Goal: Information Seeking & Learning: Compare options

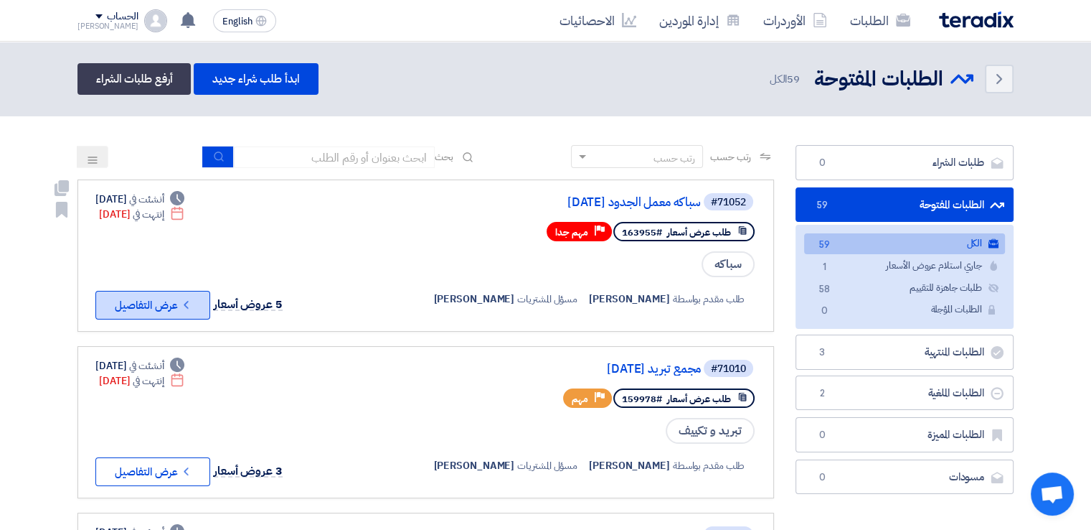
click at [166, 302] on button "Check details عرض التفاصيل" at bounding box center [152, 305] width 115 height 29
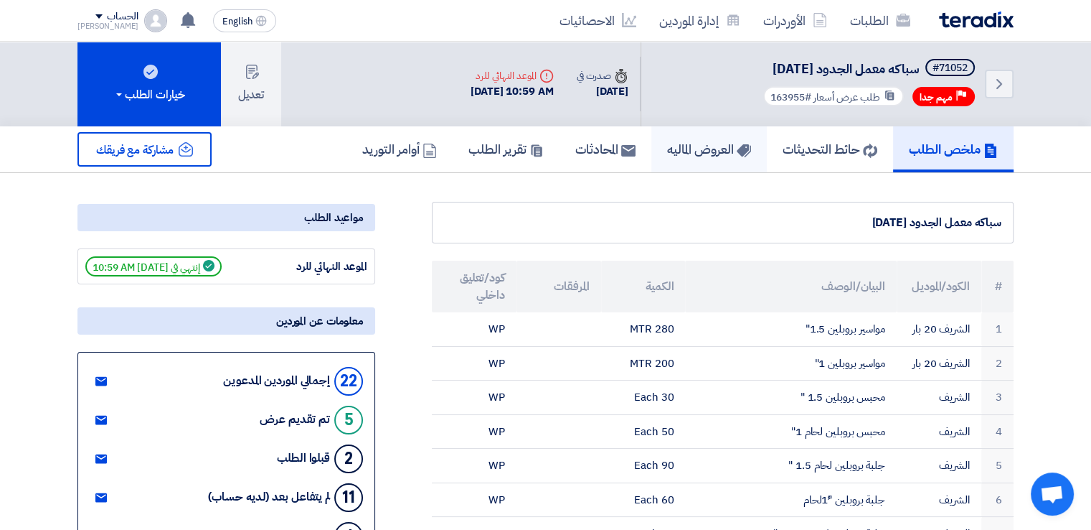
click at [683, 147] on h5 "العروض الماليه" at bounding box center [709, 149] width 84 height 17
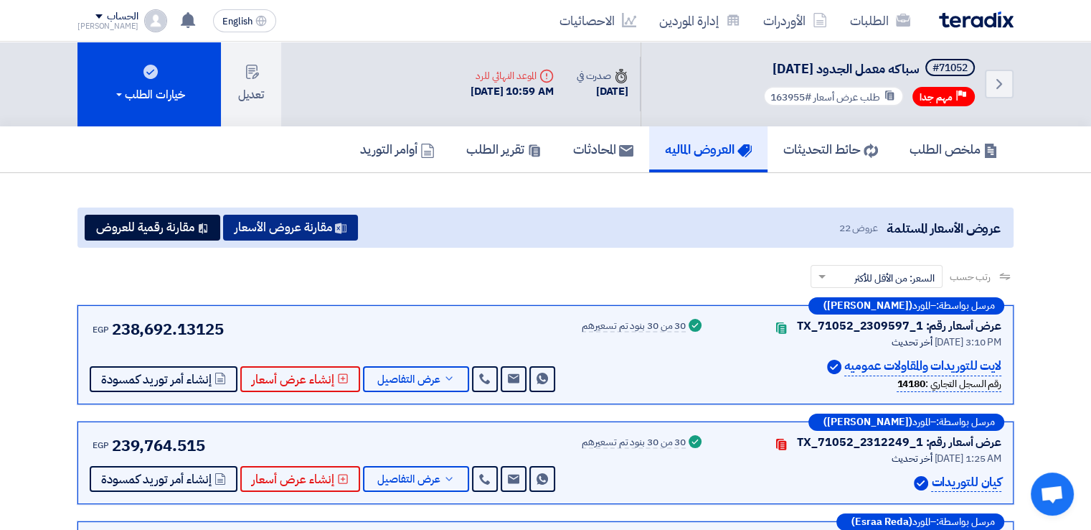
click at [330, 227] on button "مقارنة عروض الأسعار" at bounding box center [290, 228] width 135 height 26
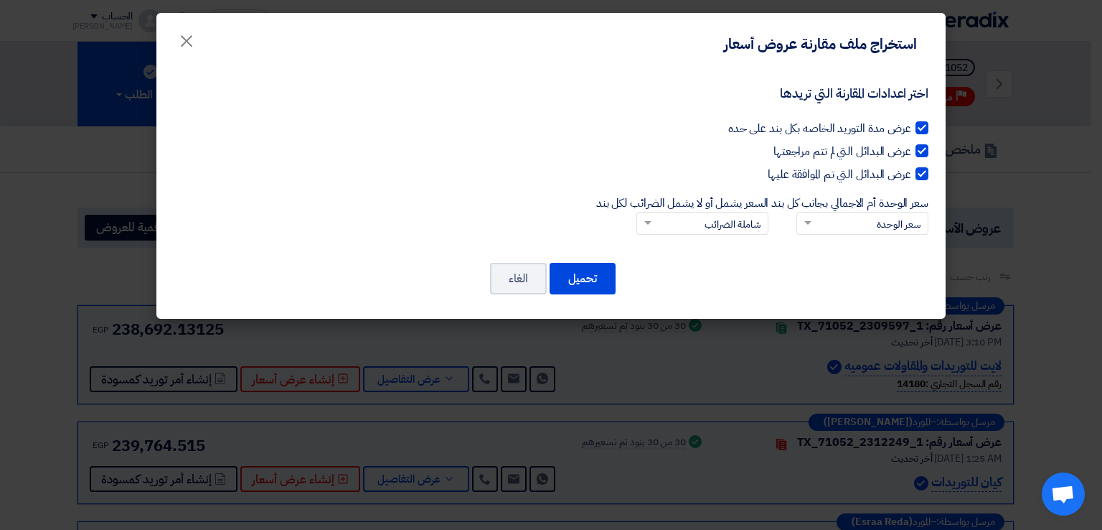
click at [920, 126] on div at bounding box center [922, 127] width 13 height 13
click at [911, 126] on input "عرض مدة التوريد الخاصه بكل بند على حده" at bounding box center [906, 124] width 9 height 9
checkbox input "false"
click at [918, 150] on div at bounding box center [922, 150] width 13 height 13
click at [911, 150] on input "عرض البدائل التي لم تتم مراجعتها" at bounding box center [906, 147] width 9 height 9
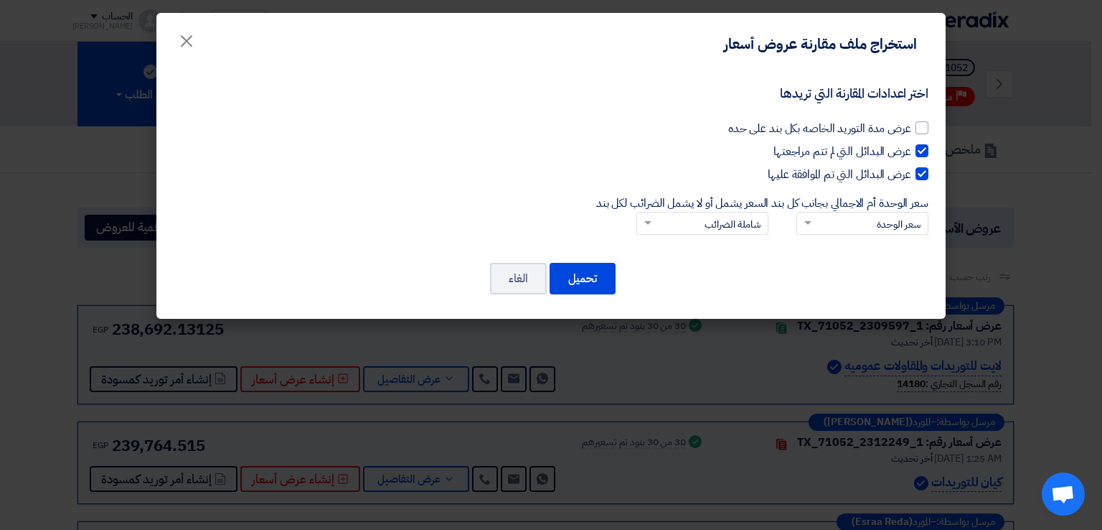
checkbox input "false"
click at [921, 175] on div at bounding box center [922, 173] width 13 height 13
click at [911, 175] on input "عرض البدائل التي تم الموافقة عليها" at bounding box center [906, 170] width 9 height 9
checkbox input "false"
click at [591, 280] on button "تحميل" at bounding box center [583, 279] width 66 height 32
